Goal: Find specific page/section: Find specific page/section

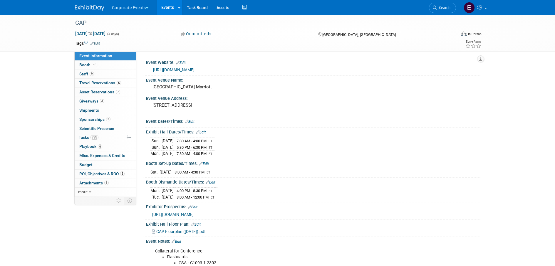
click at [166, 6] on link "Events" at bounding box center [167, 7] width 21 height 15
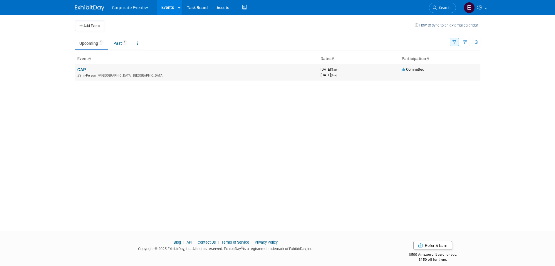
click at [102, 70] on td "CAP In-Person [GEOGRAPHIC_DATA], [GEOGRAPHIC_DATA]" at bounding box center [196, 72] width 243 height 17
click at [83, 69] on link "CAP" at bounding box center [81, 69] width 9 height 5
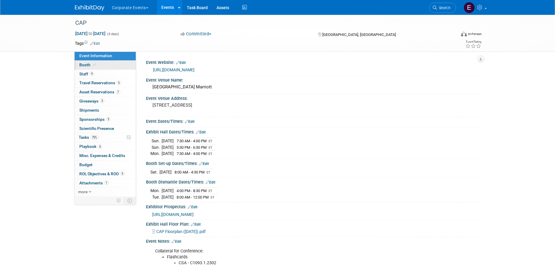
click at [110, 65] on link "Booth" at bounding box center [105, 65] width 61 height 9
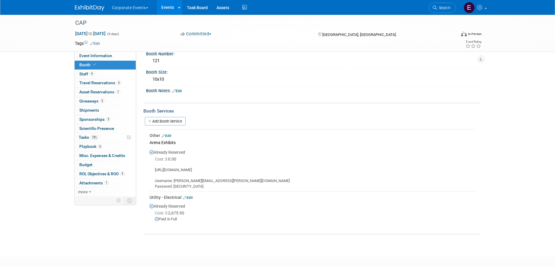
scroll to position [29, 0]
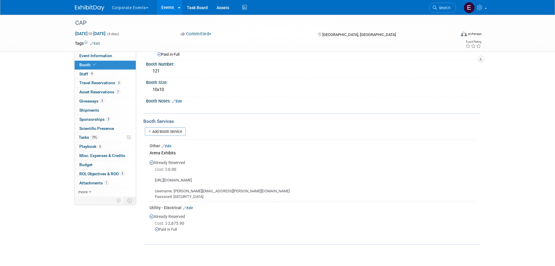
click at [123, 234] on div "Event Information Event Info Booth Booth 9 Staff 9 Staff 5 Travel Reservations …" at bounding box center [278, 114] width 415 height 259
